Goal: Task Accomplishment & Management: Complete application form

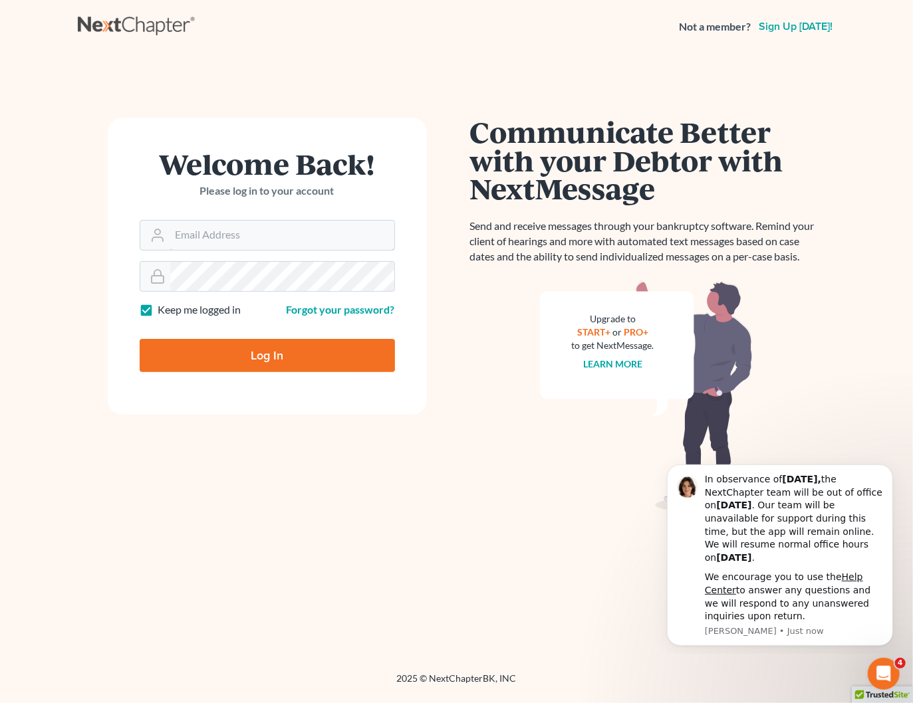
type input "[PERSON_NAME][EMAIL_ADDRESS][DOMAIN_NAME]"
click at [303, 355] on input "Log In" at bounding box center [267, 355] width 255 height 33
type input "Thinking..."
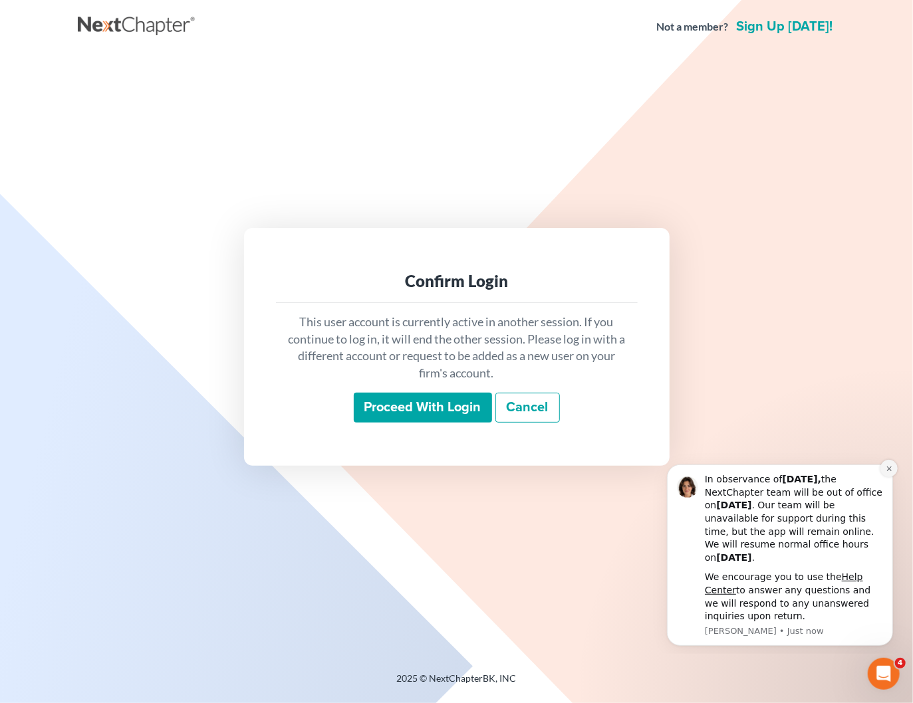
click at [889, 469] on icon "Dismiss notification" at bounding box center [888, 468] width 5 height 5
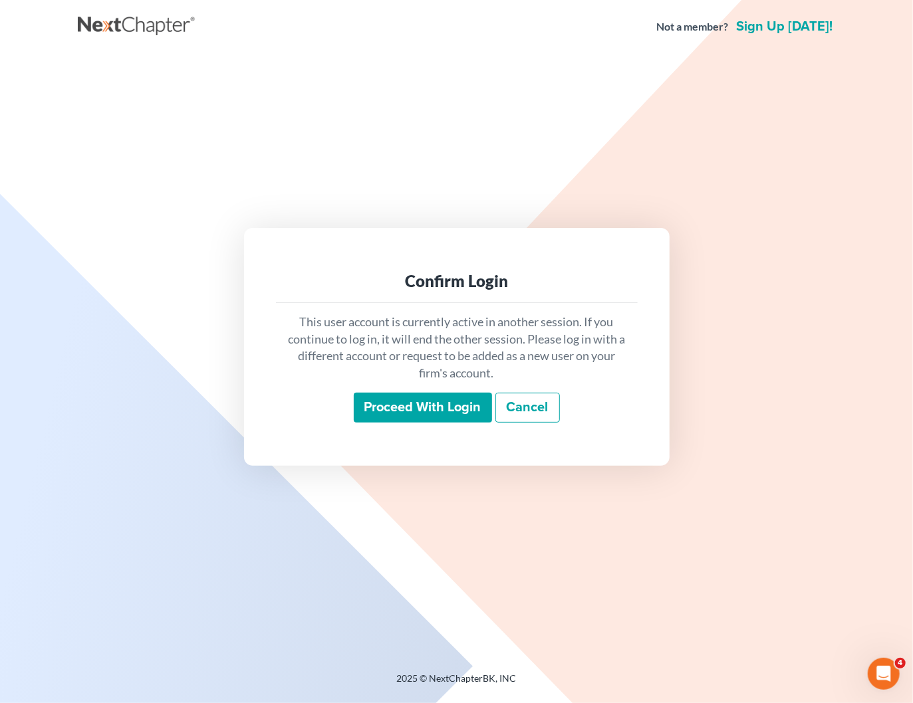
click at [427, 410] on input "Proceed with login" at bounding box center [423, 408] width 138 height 31
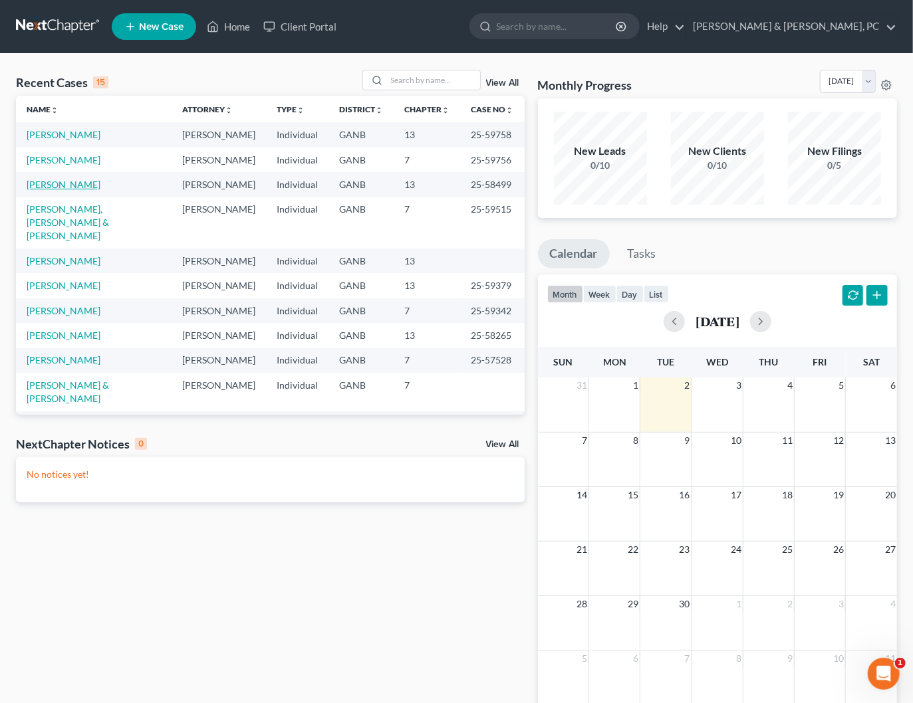
click at [78, 185] on link "[PERSON_NAME]" at bounding box center [64, 184] width 74 height 11
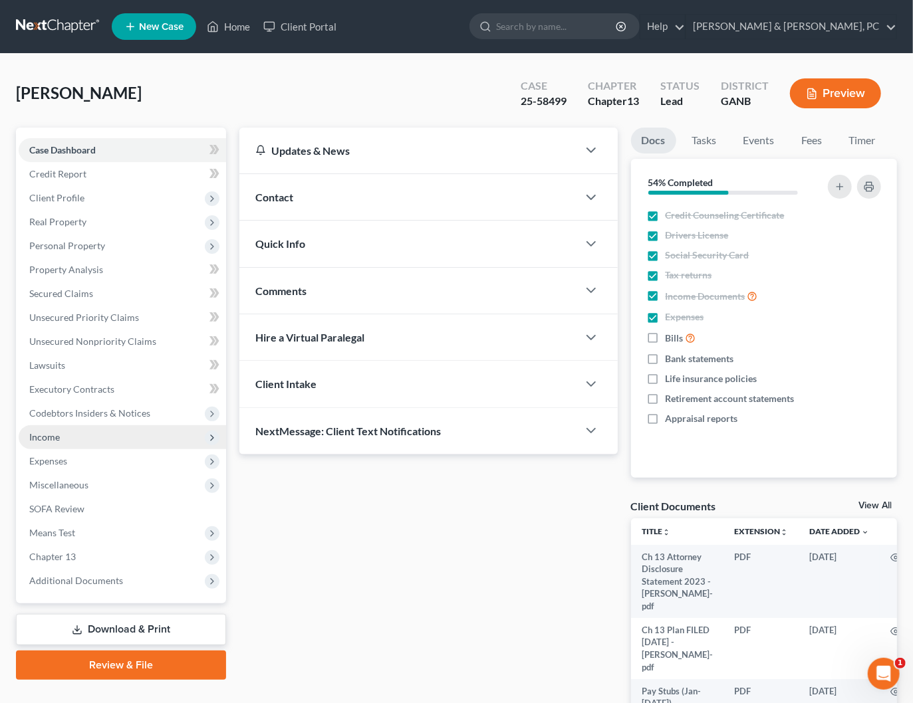
click at [78, 437] on span "Income" at bounding box center [122, 438] width 207 height 24
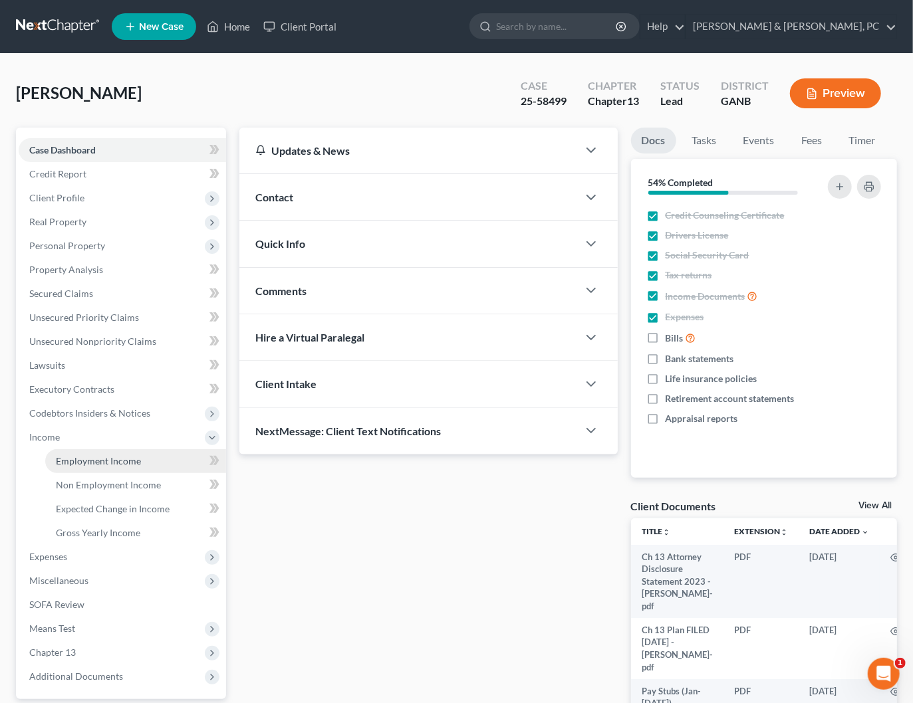
click at [96, 453] on link "Employment Income" at bounding box center [135, 461] width 181 height 24
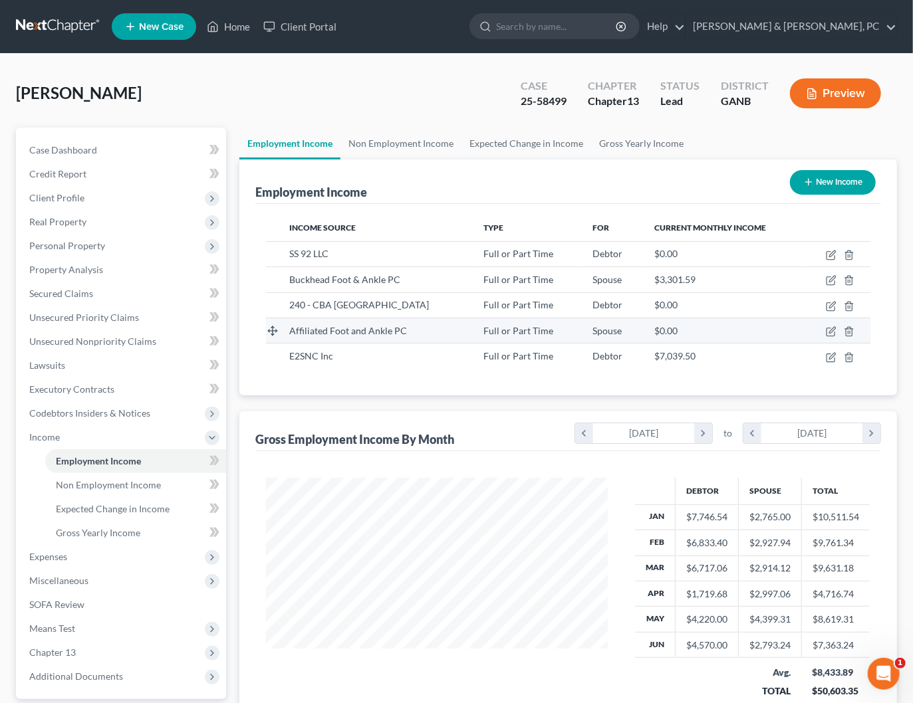
scroll to position [236, 368]
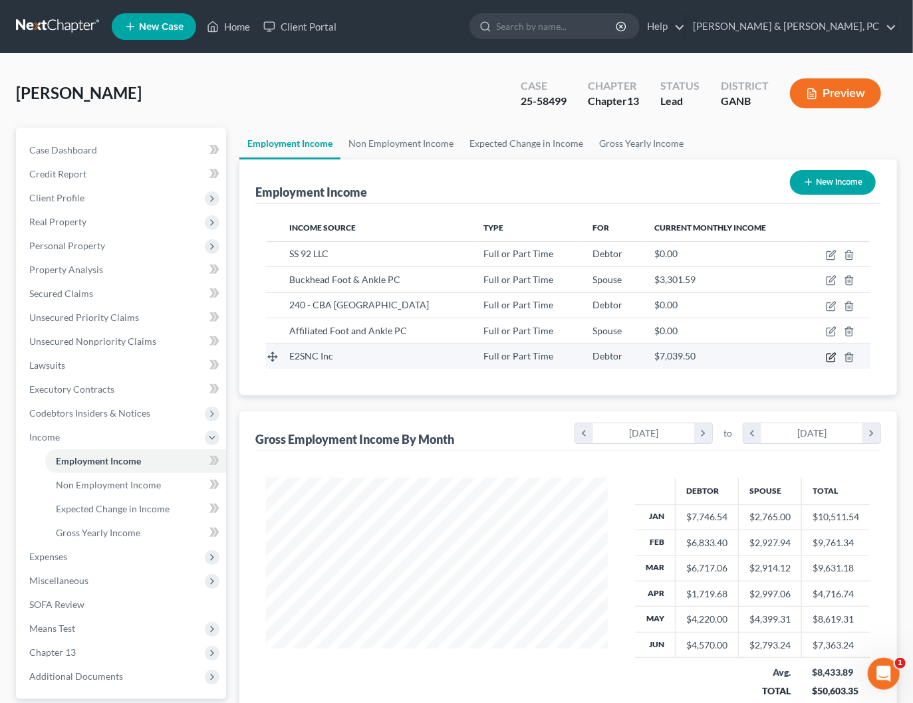
click at [830, 355] on icon "button" at bounding box center [831, 357] width 11 height 11
select select "0"
select select "10"
select select "3"
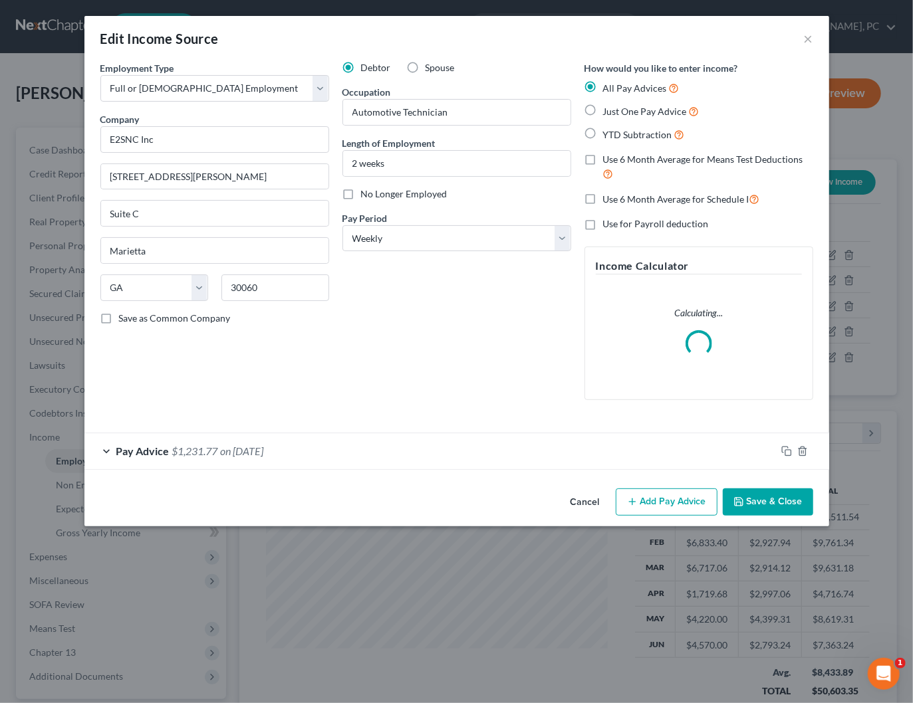
click at [642, 497] on button "Add Pay Advice" at bounding box center [667, 503] width 102 height 28
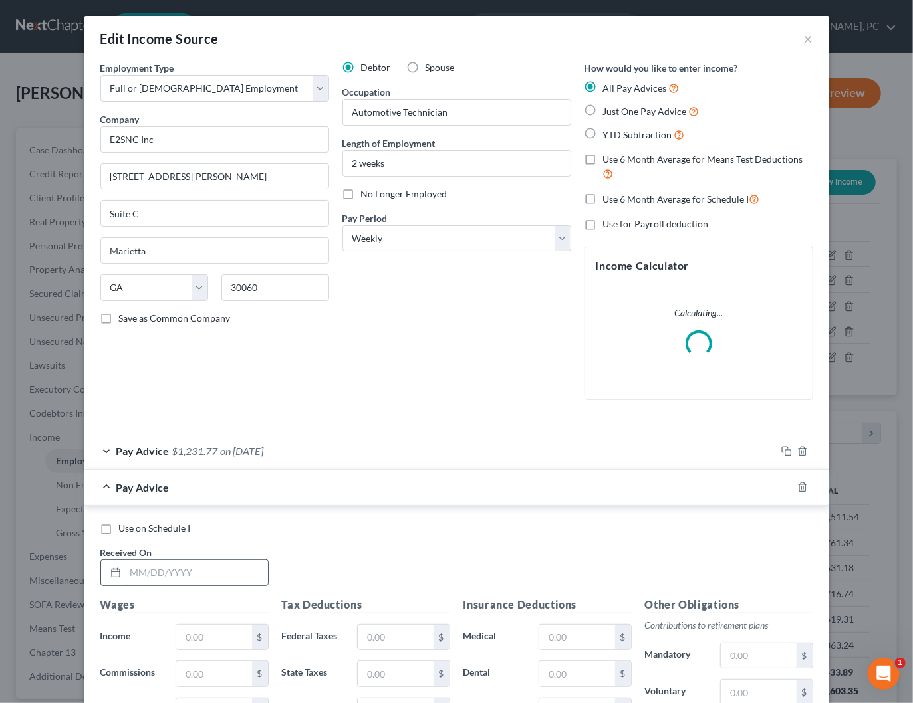
click at [201, 573] on input "text" at bounding box center [197, 573] width 142 height 25
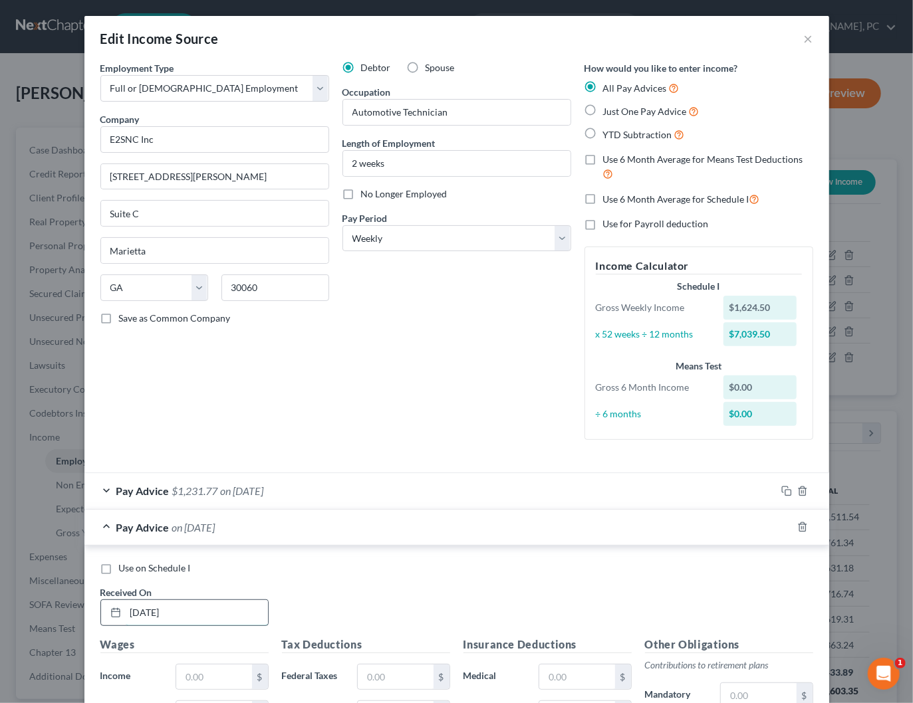
type input "08/29/2025"
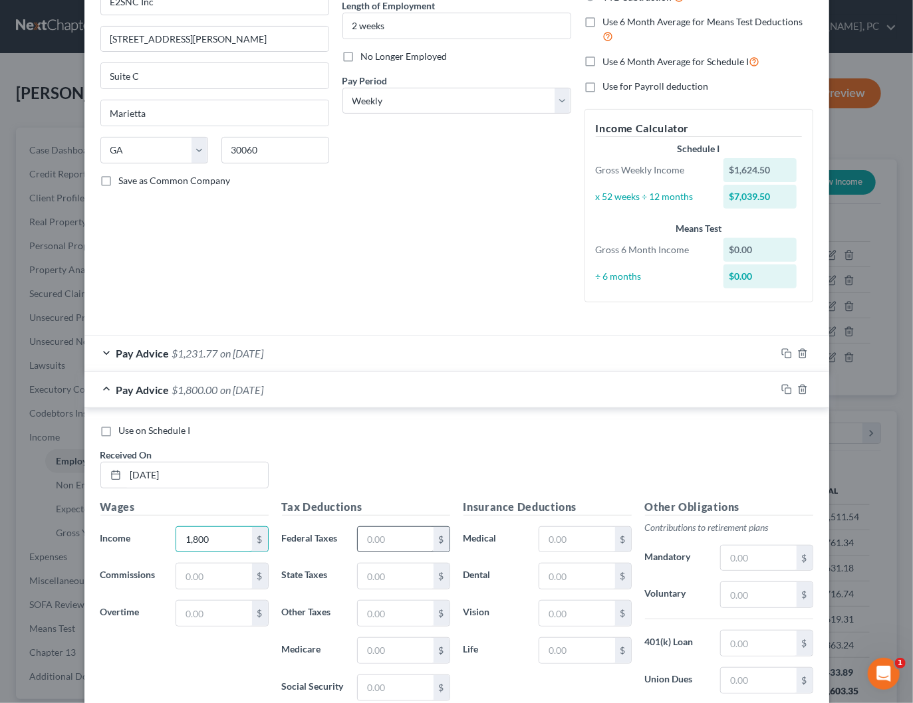
type input "1,800"
click at [394, 535] on input "text" at bounding box center [395, 539] width 75 height 25
type input "234.73"
type input "81.44"
type input "26.10"
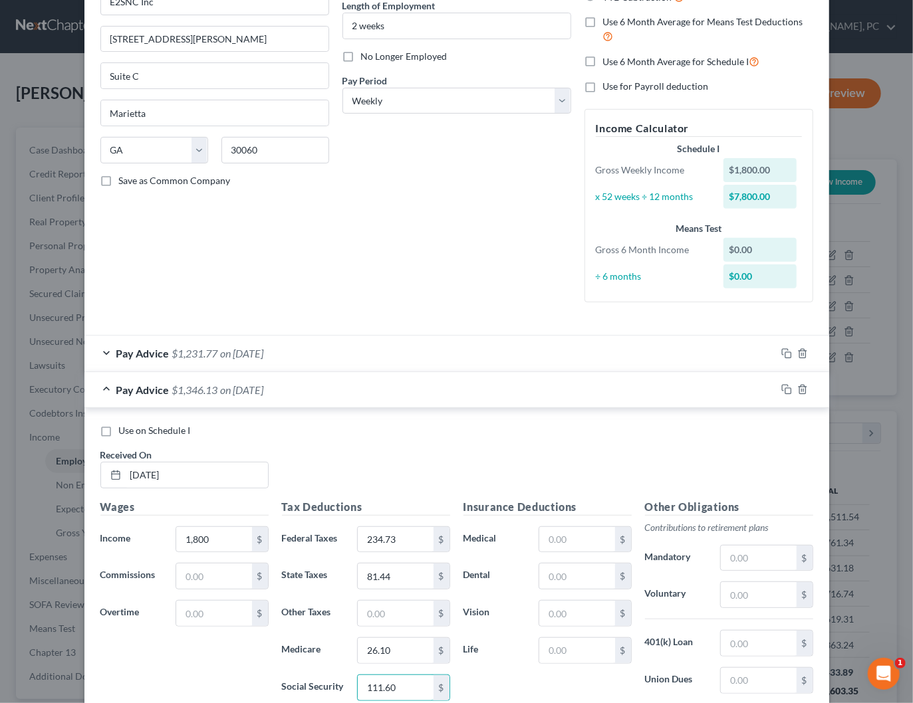
type input "111.60"
click at [264, 347] on span "on 08/22/2025" at bounding box center [242, 353] width 43 height 13
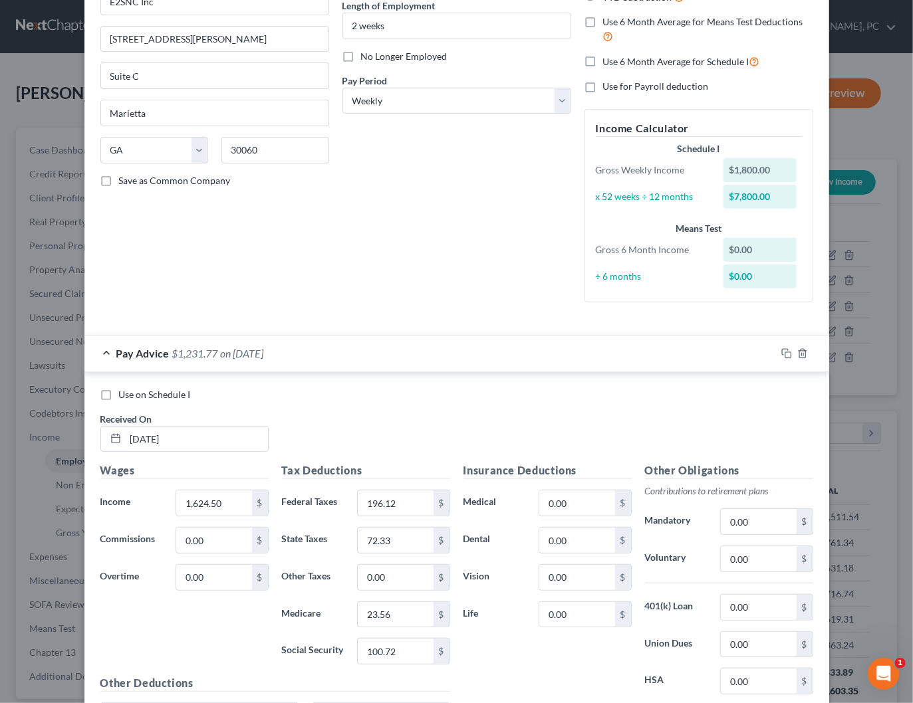
click at [264, 347] on span "on 08/22/2025" at bounding box center [242, 353] width 43 height 13
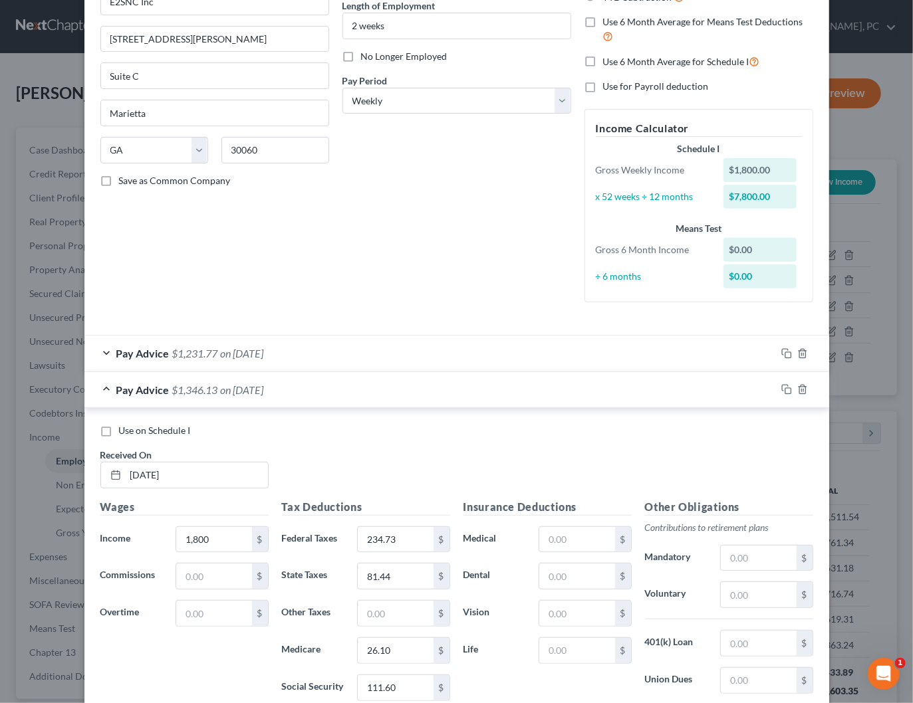
click at [169, 427] on span "Use on Schedule I" at bounding box center [155, 430] width 72 height 11
click at [133, 427] on input "Use on Schedule I" at bounding box center [128, 428] width 9 height 9
checkbox input "true"
click at [423, 392] on div "Pay Advice $1,346.13 on 08/29/2025 - Use on Schedule I" at bounding box center [430, 389] width 692 height 35
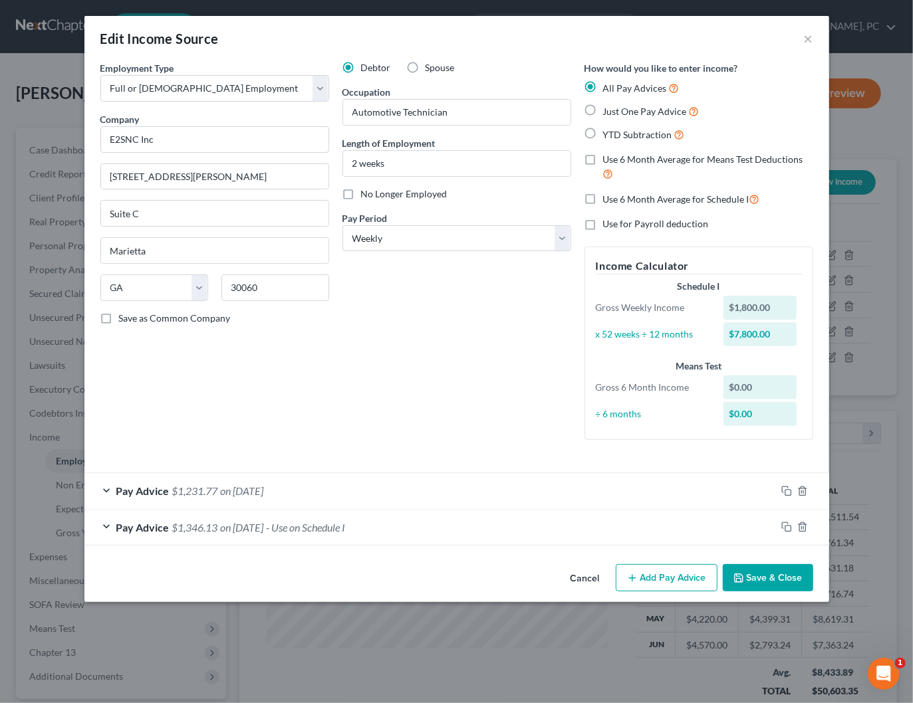
scroll to position [0, 0]
click at [457, 484] on div "Pay Advice $1,231.77 on 08/22/2025" at bounding box center [430, 490] width 692 height 35
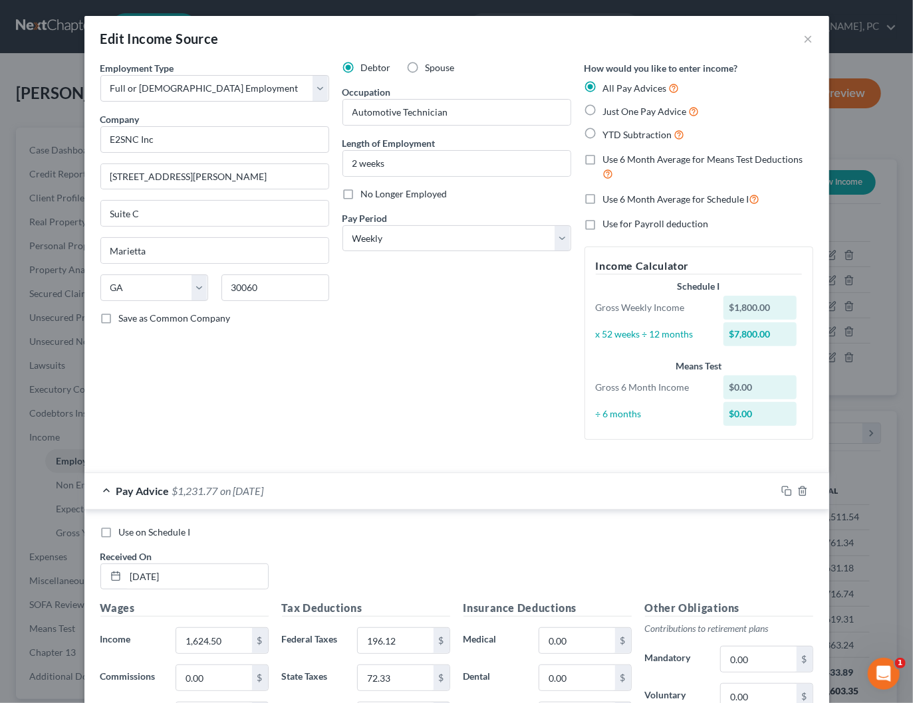
click at [457, 484] on div "Pay Advice $1,231.77 on 08/22/2025" at bounding box center [430, 490] width 692 height 35
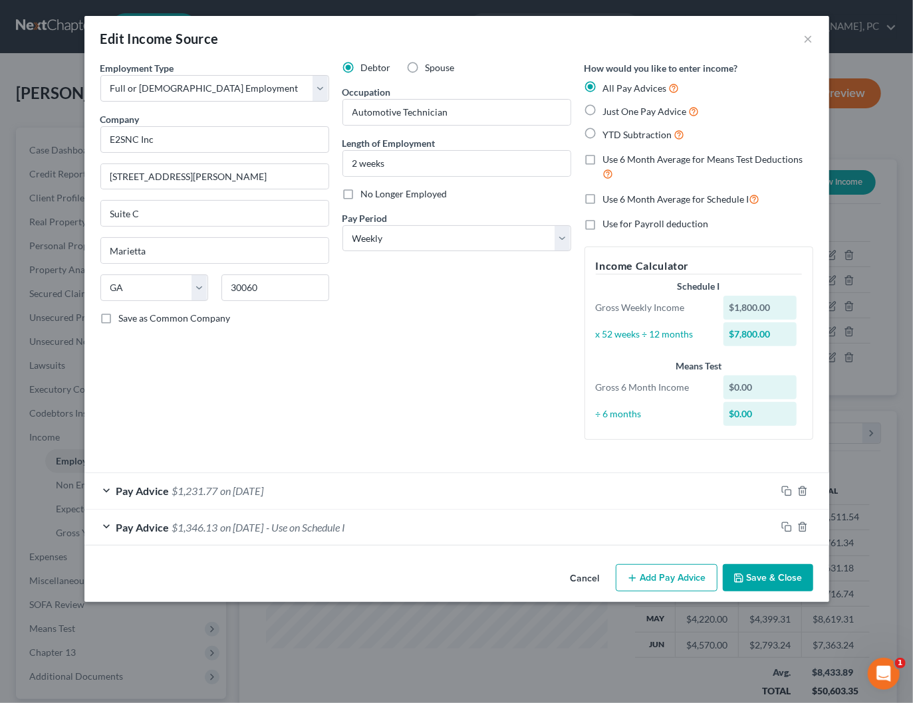
click at [775, 580] on button "Save & Close" at bounding box center [768, 579] width 90 height 28
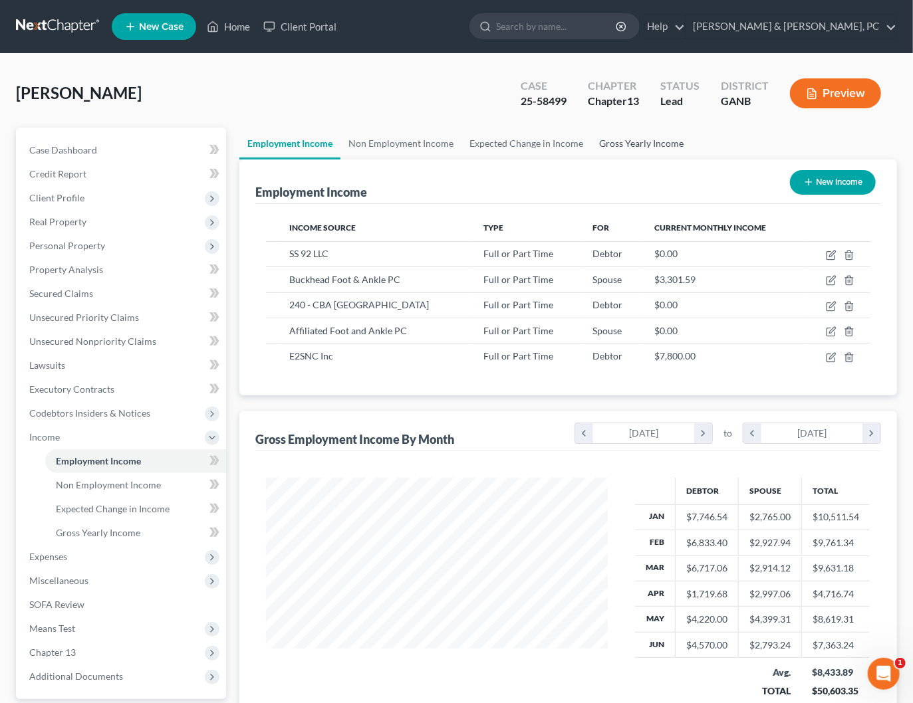
click at [634, 145] on link "Gross Yearly Income" at bounding box center [641, 144] width 100 height 32
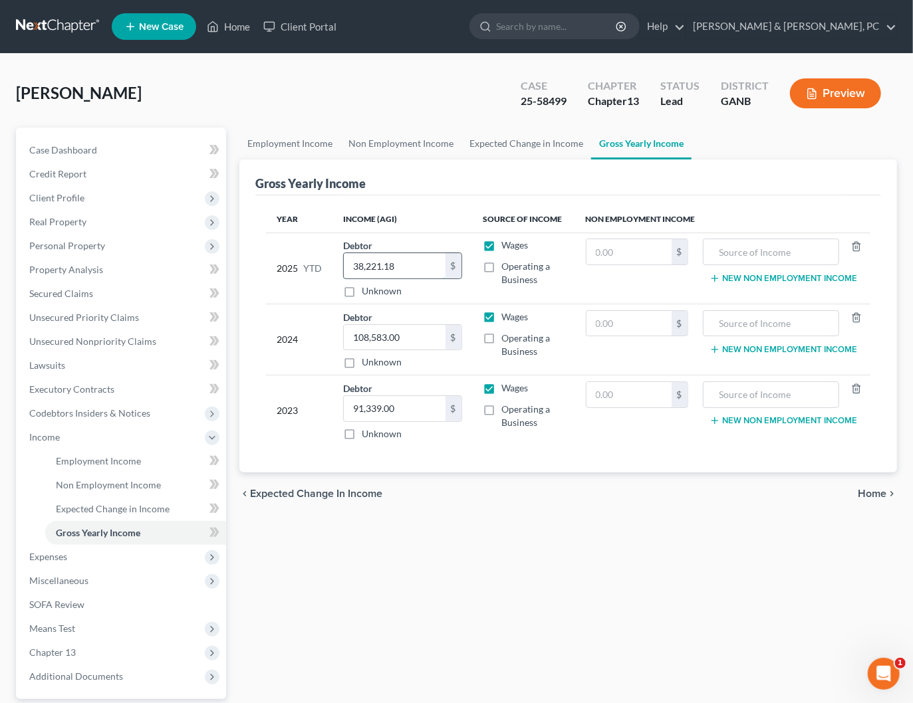
click at [390, 268] on input "38,221.18" at bounding box center [394, 265] width 101 height 25
click at [390, 267] on input "38,221.18" at bounding box center [394, 265] width 101 height 25
type input "40,021.18"
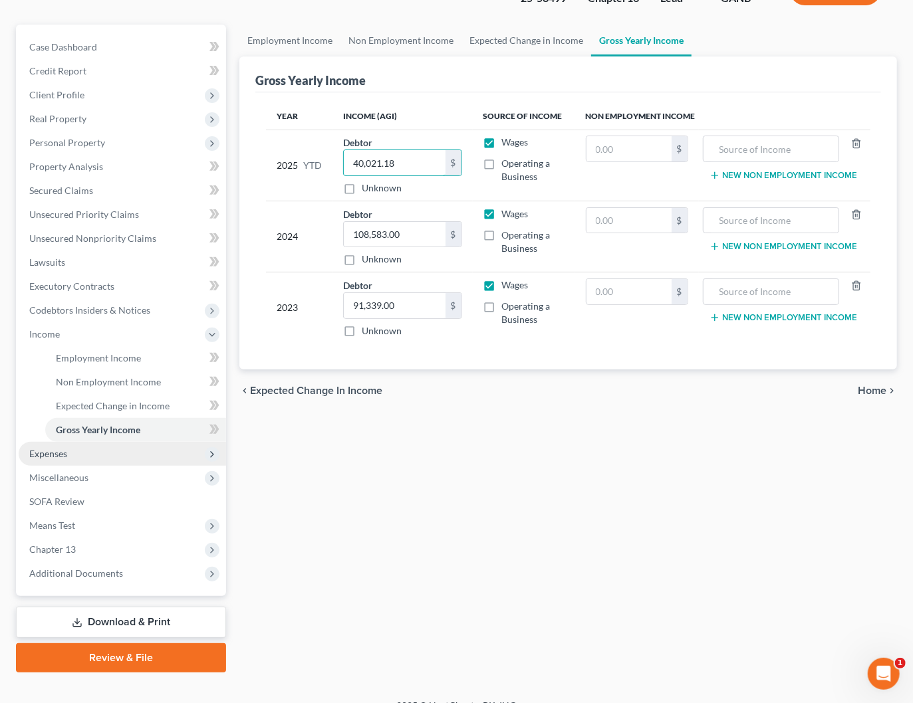
scroll to position [105, 0]
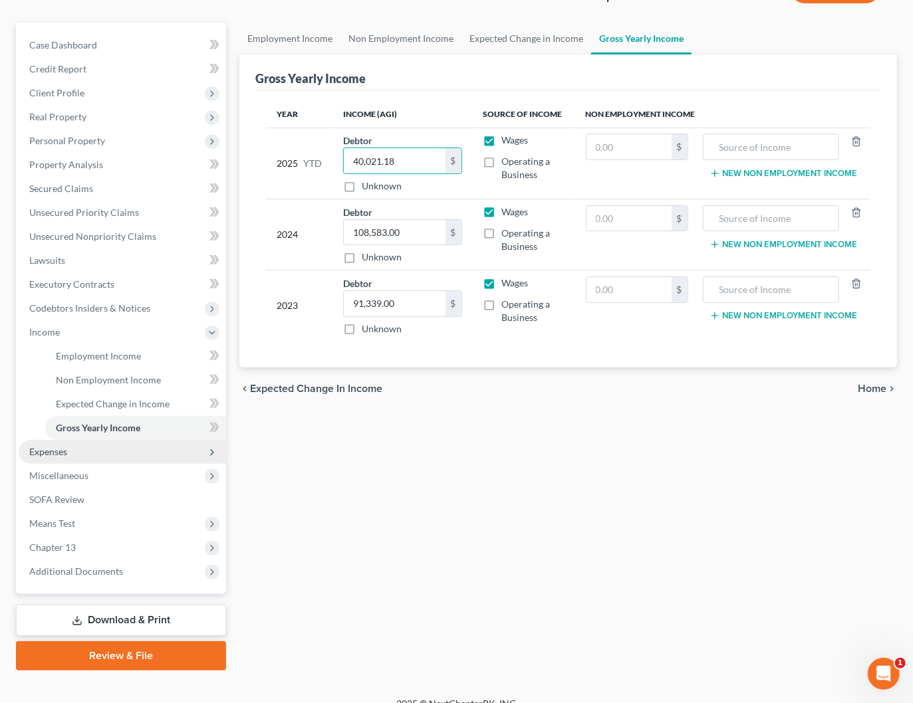
click at [62, 443] on span "Expenses" at bounding box center [122, 452] width 207 height 24
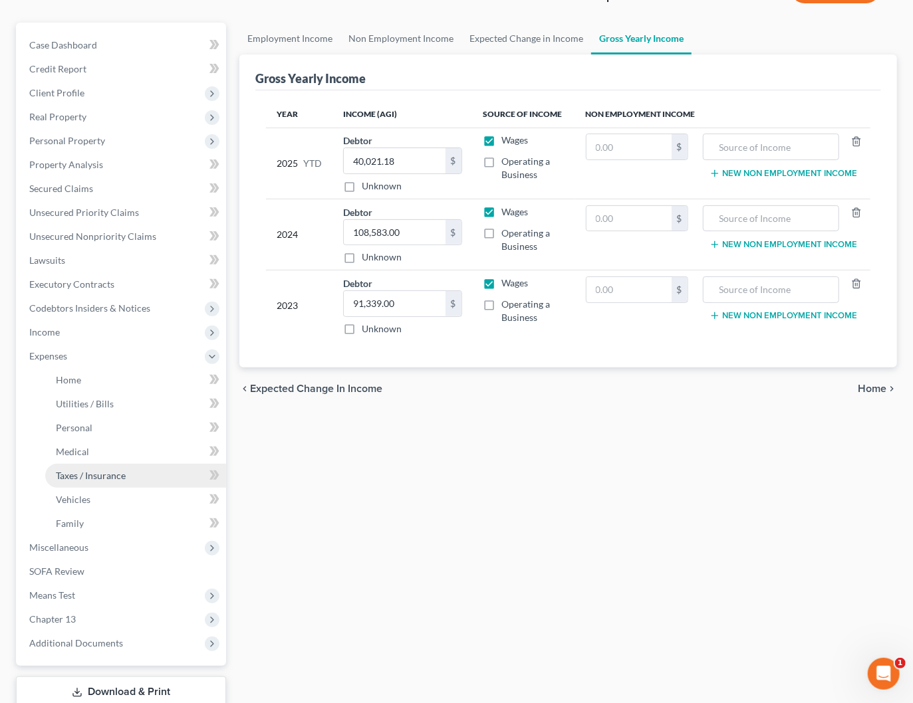
click at [81, 473] on span "Taxes / Insurance" at bounding box center [91, 475] width 70 height 11
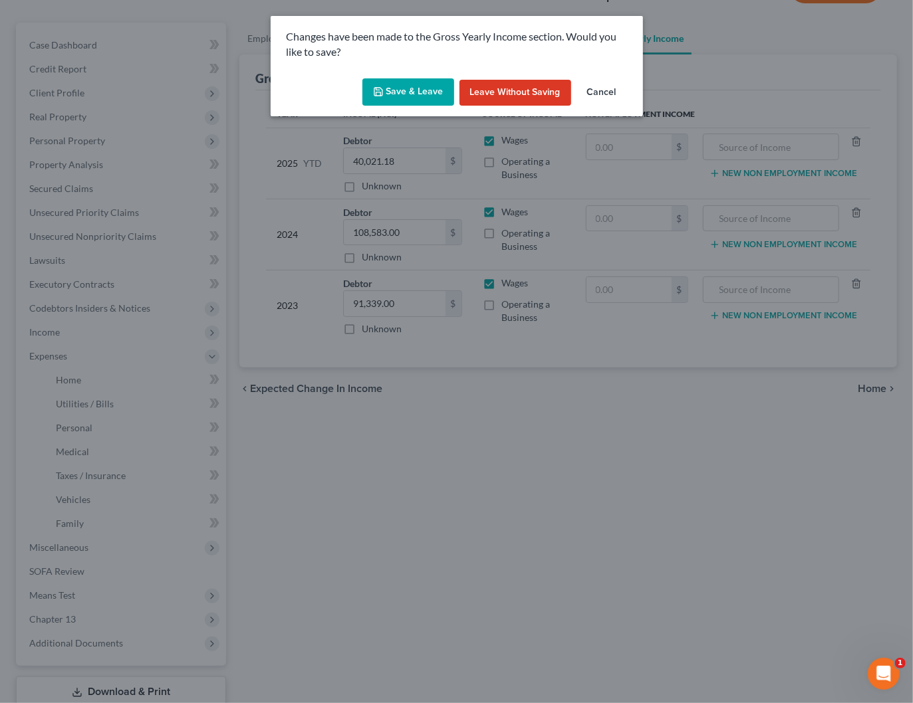
click at [610, 93] on button "Cancel" at bounding box center [601, 93] width 51 height 27
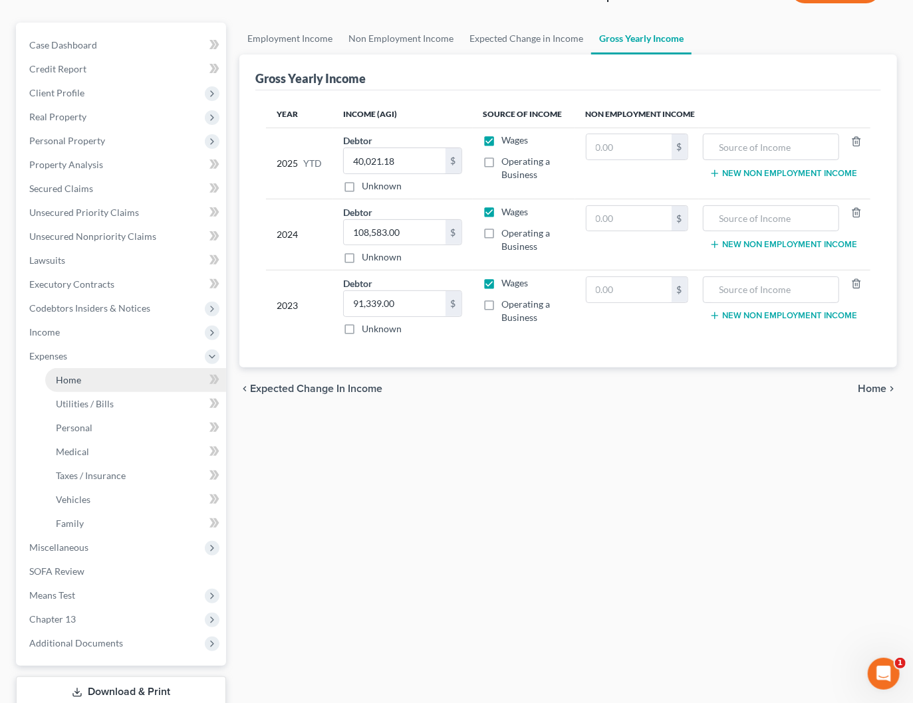
click at [51, 382] on link "Home" at bounding box center [135, 380] width 181 height 24
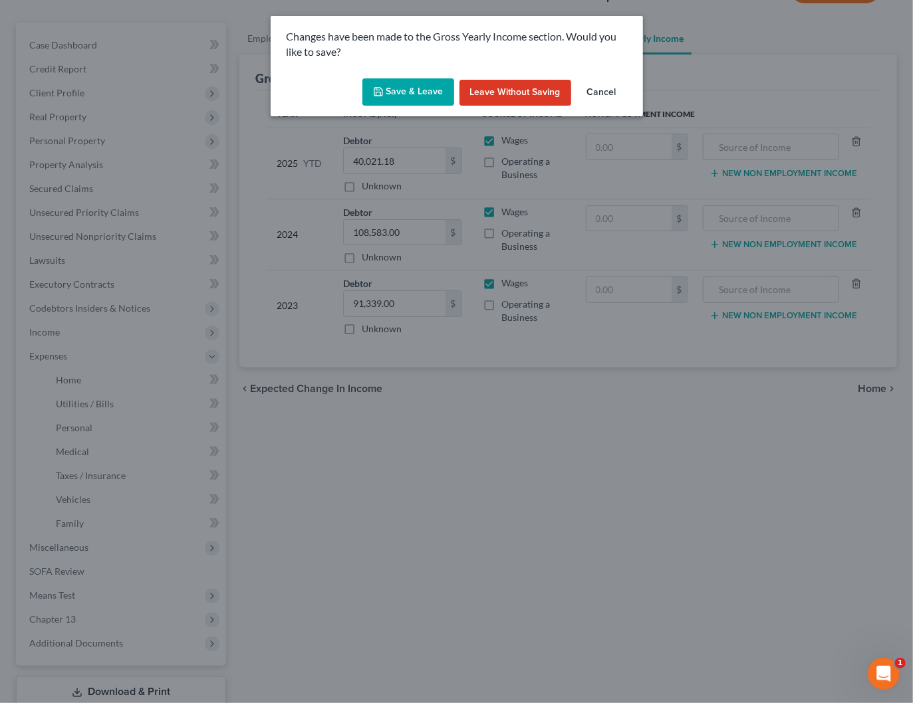
click at [430, 89] on button "Save & Leave" at bounding box center [408, 92] width 92 height 28
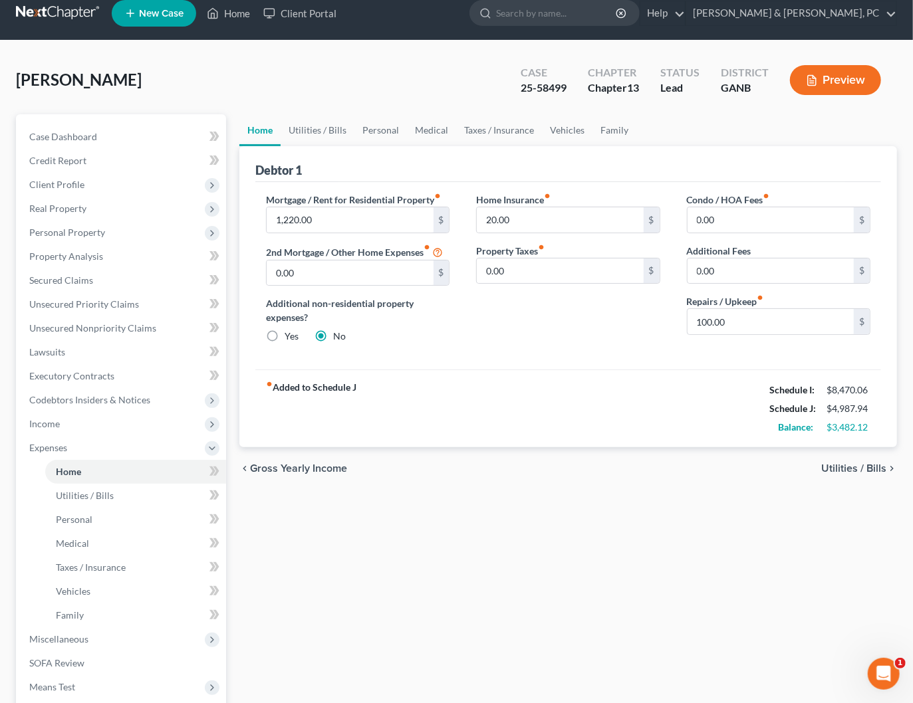
scroll to position [193, 0]
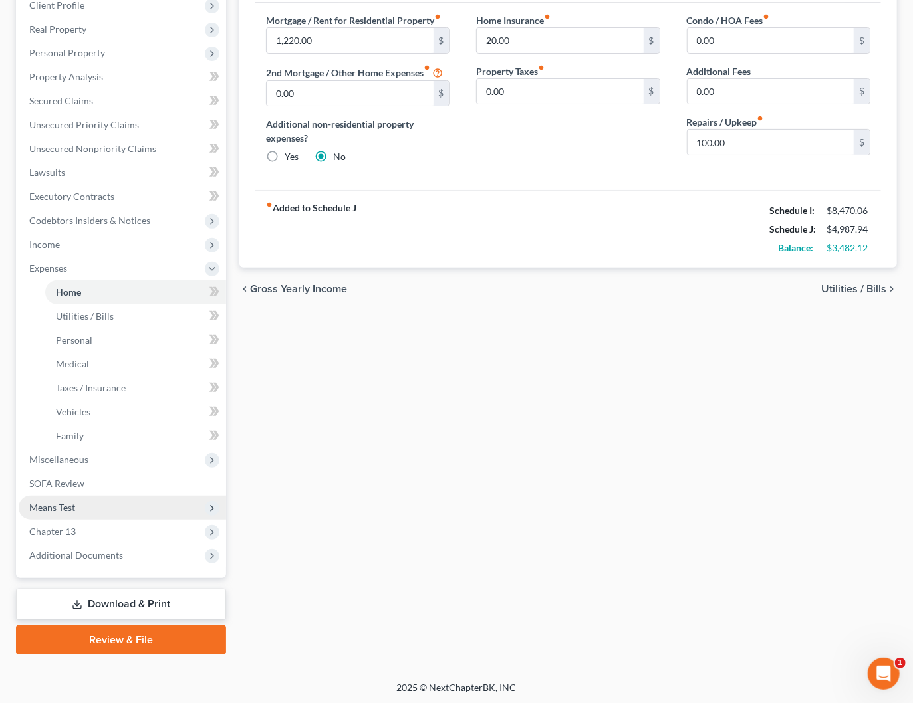
click at [130, 502] on span "Means Test" at bounding box center [122, 508] width 207 height 24
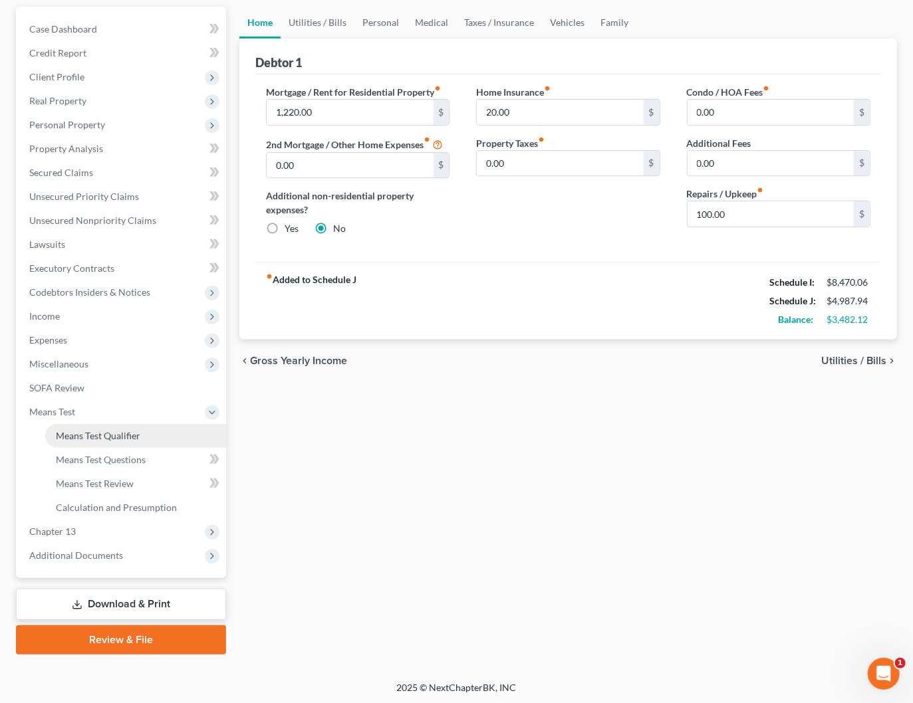
click at [131, 440] on span "Means Test Qualifier" at bounding box center [98, 435] width 84 height 11
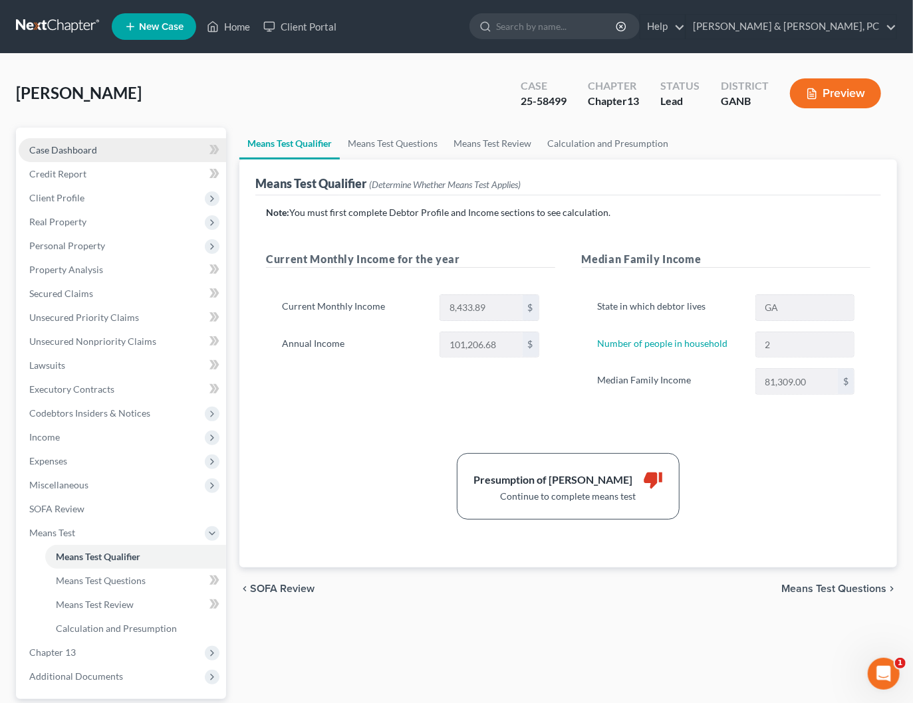
click at [57, 154] on span "Case Dashboard" at bounding box center [63, 149] width 68 height 11
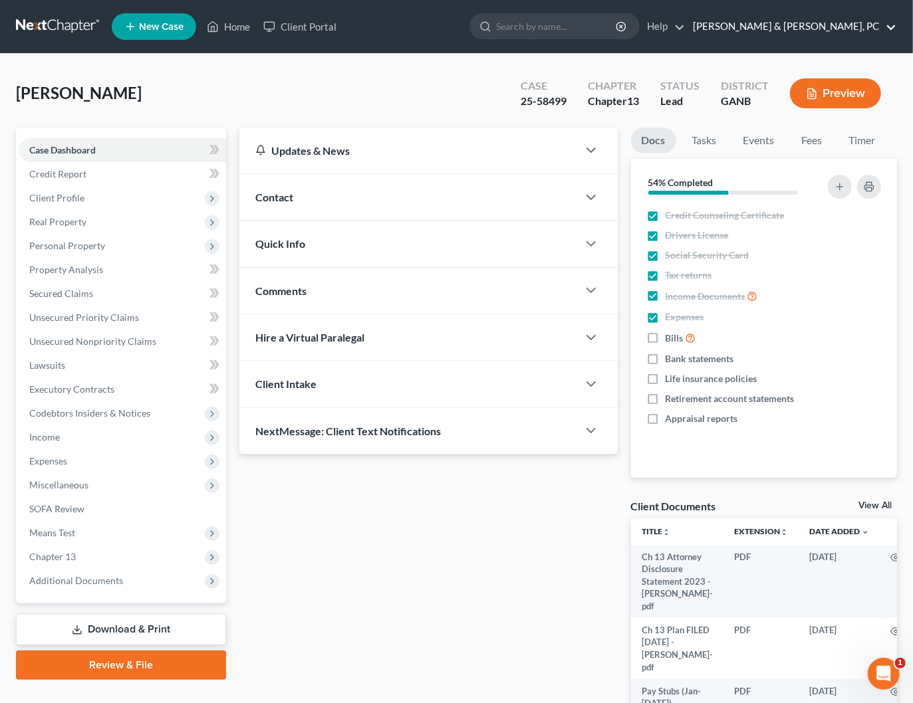
click at [848, 29] on link "Blevins & Hong, PC" at bounding box center [791, 27] width 210 height 24
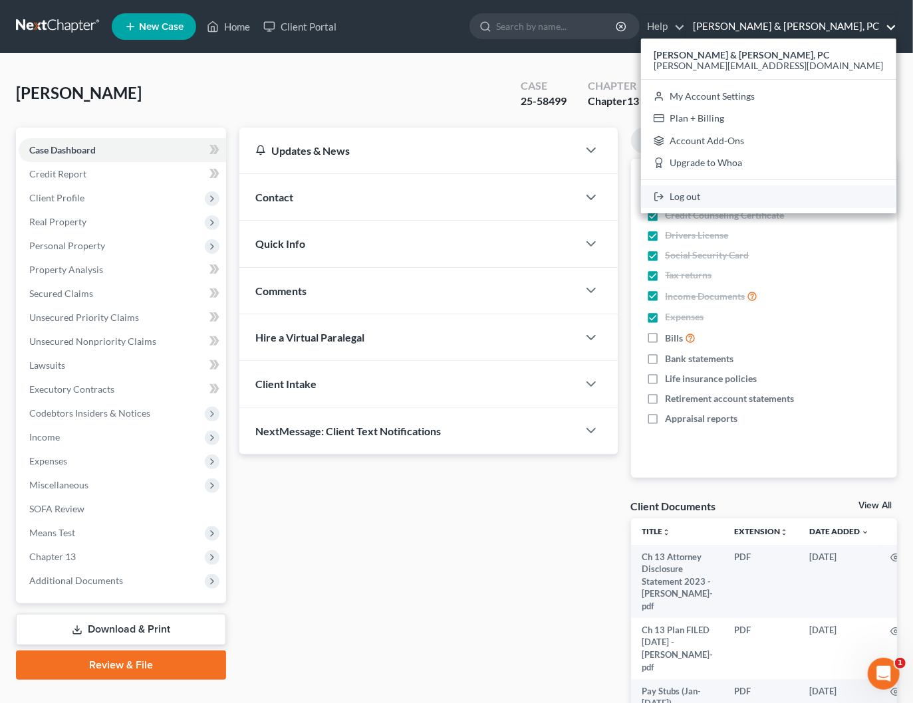
click at [800, 195] on link "Log out" at bounding box center [768, 197] width 255 height 23
